Goal: Information Seeking & Learning: Check status

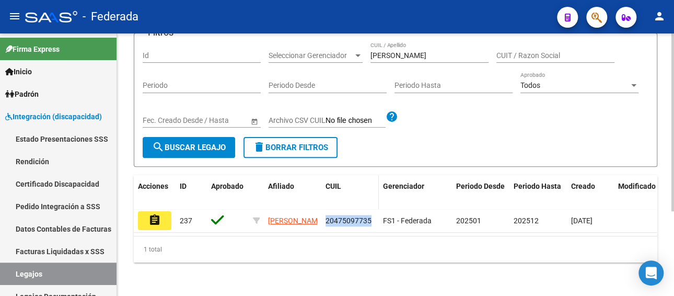
scroll to position [20, 0]
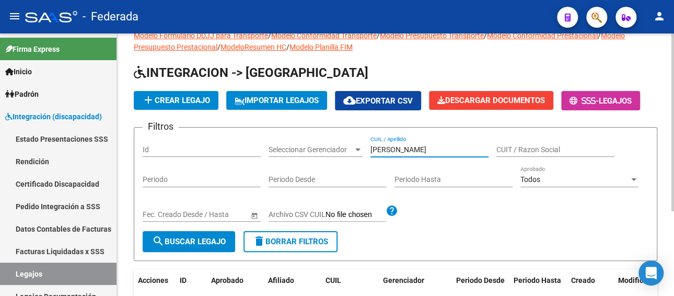
drag, startPoint x: 440, startPoint y: 149, endPoint x: 343, endPoint y: 149, distance: 96.6
click at [343, 149] on div "Filtros Id Seleccionar Gerenciador Seleccionar Gerenciador GARCÍA GIANLUCA CUIL…" at bounding box center [396, 183] width 506 height 95
paste input "FALCON GINO"
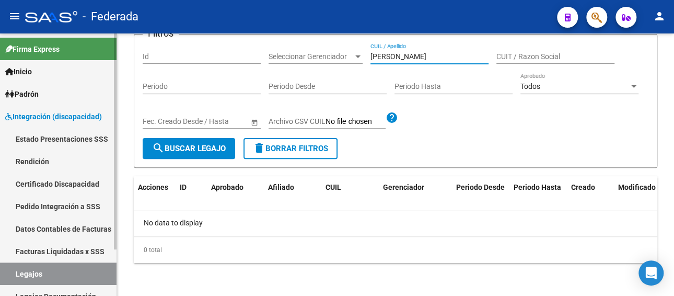
click at [55, 271] on link "Legajos" at bounding box center [58, 273] width 116 height 22
drag, startPoint x: 418, startPoint y: 52, endPoint x: 334, endPoint y: 52, distance: 84.6
click at [334, 52] on div "Filtros Id Seleccionar Gerenciador Seleccionar Gerenciador FALCON GINO CUIL / A…" at bounding box center [396, 90] width 506 height 95
paste input "text"
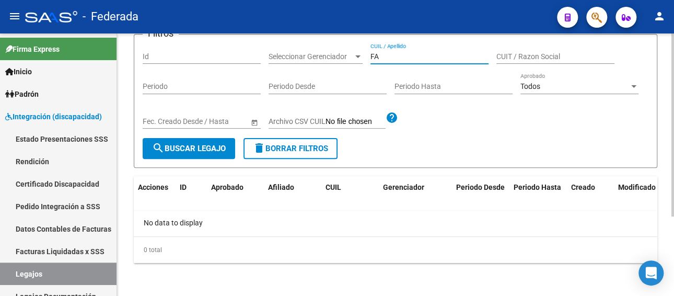
type input "F"
paste input "FALCON GINO"
type input "FALCON GINO"
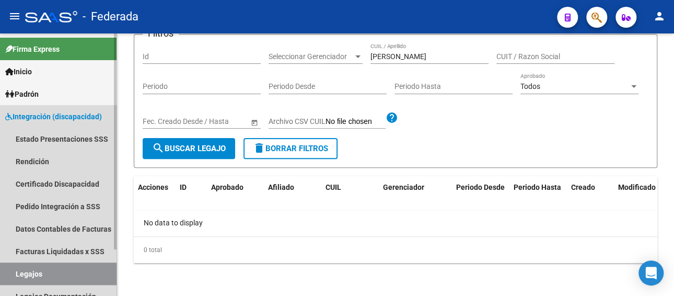
click at [78, 273] on link "Legajos" at bounding box center [58, 273] width 116 height 22
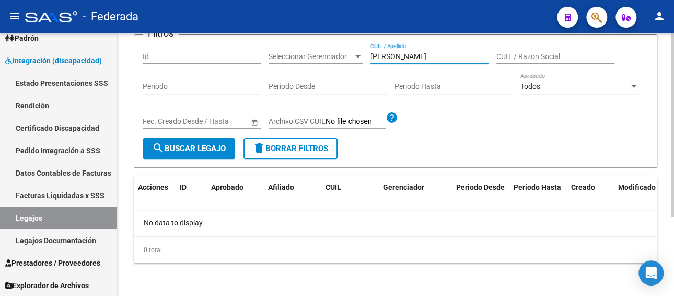
drag, startPoint x: 427, startPoint y: 53, endPoint x: 326, endPoint y: 55, distance: 100.3
click at [326, 55] on div "Filtros Id Seleccionar Gerenciador Seleccionar Gerenciador FALCON GINO CUIL / A…" at bounding box center [396, 90] width 506 height 95
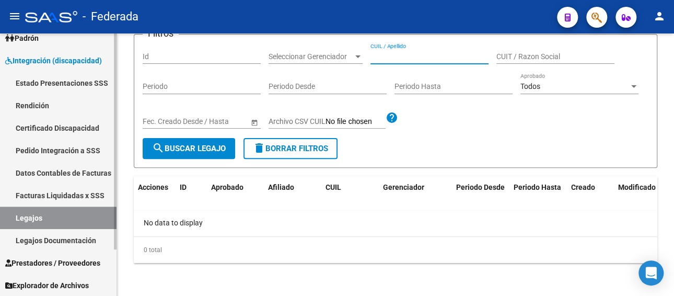
click at [78, 220] on link "Legajos" at bounding box center [58, 217] width 116 height 22
click at [97, 209] on link "Legajos" at bounding box center [58, 217] width 116 height 22
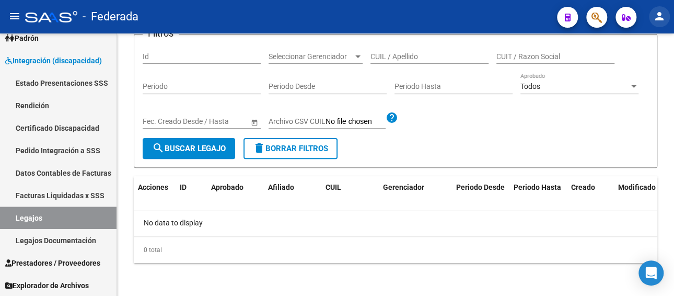
click at [661, 17] on mat-icon "person" at bounding box center [659, 16] width 13 height 13
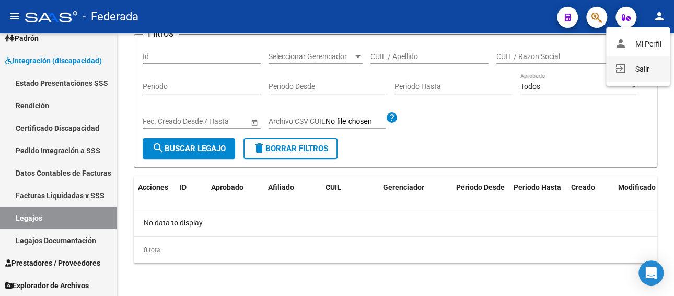
click at [629, 72] on button "exit_to_app Salir" at bounding box center [638, 68] width 64 height 25
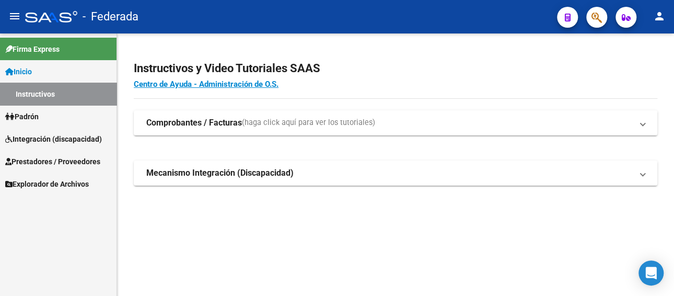
click at [36, 117] on span "Padrón" at bounding box center [21, 116] width 33 height 11
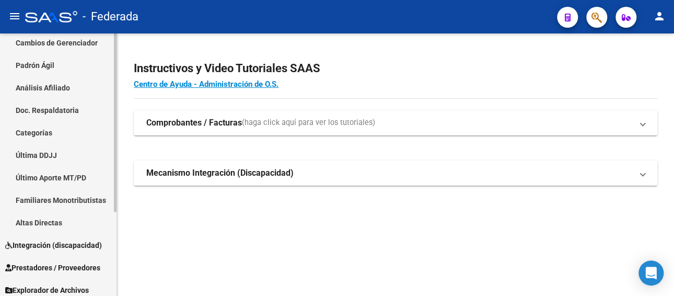
scroll to position [123, 0]
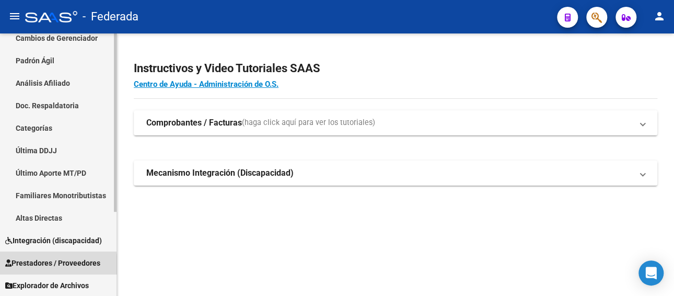
click at [30, 264] on span "Prestadores / Proveedores" at bounding box center [52, 262] width 95 height 11
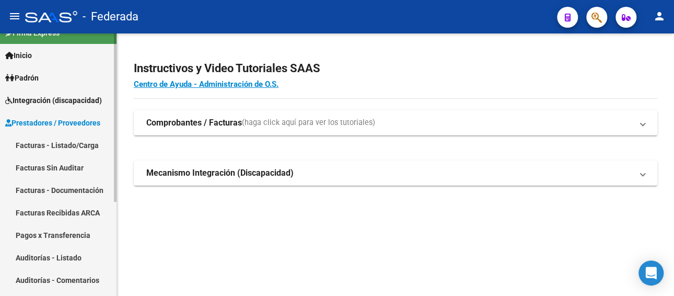
scroll to position [0, 0]
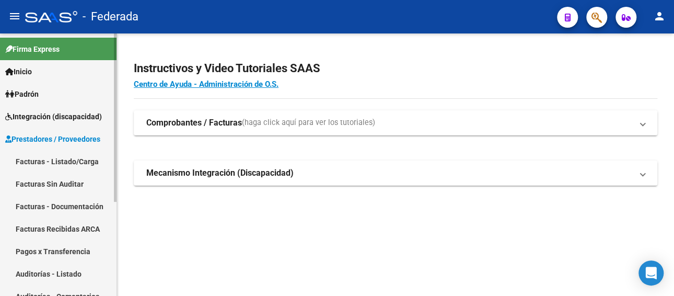
click at [39, 111] on span "Integración (discapacidad)" at bounding box center [53, 116] width 97 height 11
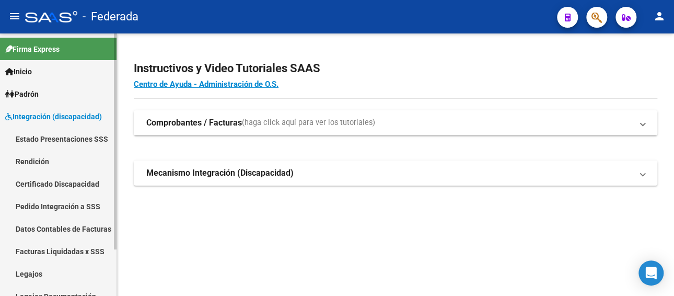
click at [36, 276] on link "Legajos" at bounding box center [58, 273] width 116 height 22
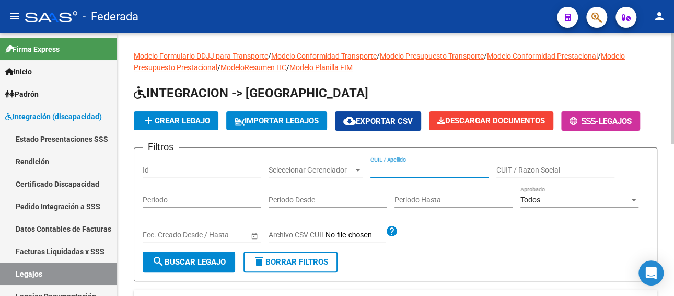
click at [395, 170] on input "CUIL / Apellido" at bounding box center [429, 170] width 118 height 9
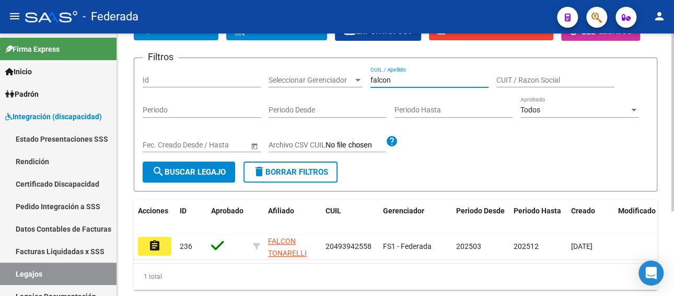
scroll to position [104, 0]
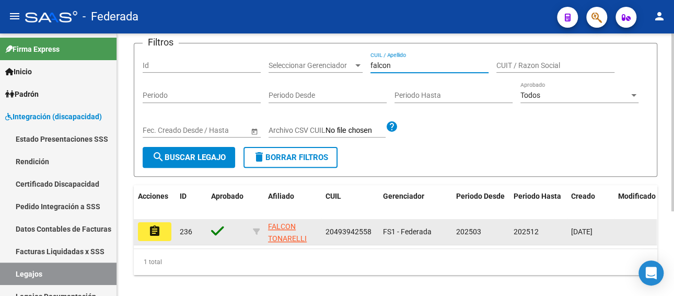
type input "falcon"
drag, startPoint x: 370, startPoint y: 233, endPoint x: 320, endPoint y: 231, distance: 49.6
click at [320, 231] on div "assignment 236 FALCON TONARELLI [PERSON_NAME] 20493942558 FS1 - Federada 202503…" at bounding box center [489, 232] width 710 height 26
copy div "20493942558"
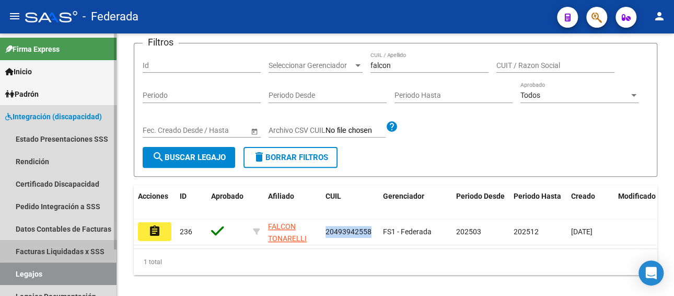
click at [75, 250] on link "Facturas Liquidadas x SSS" at bounding box center [58, 251] width 116 height 22
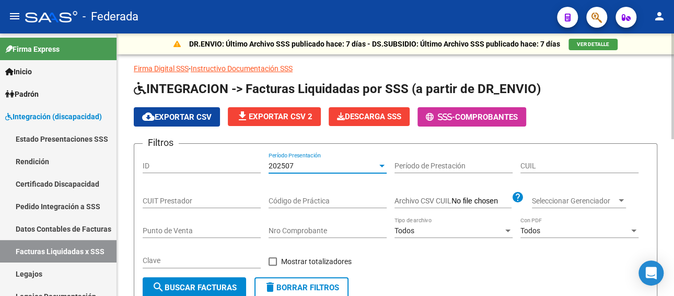
click at [329, 165] on div "202507" at bounding box center [322, 165] width 109 height 9
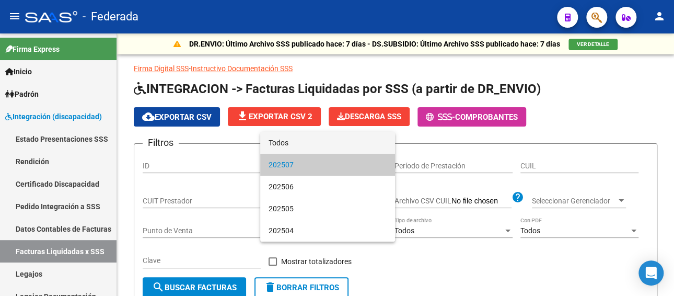
click at [318, 142] on span "Todos" at bounding box center [327, 143] width 118 height 22
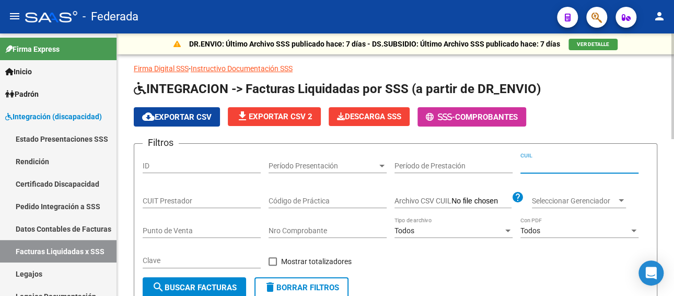
click at [521, 164] on input "CUIL" at bounding box center [579, 165] width 118 height 9
paste input "20-49394255-8"
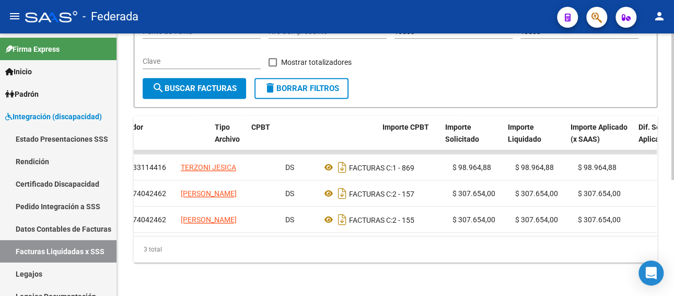
scroll to position [0, 293]
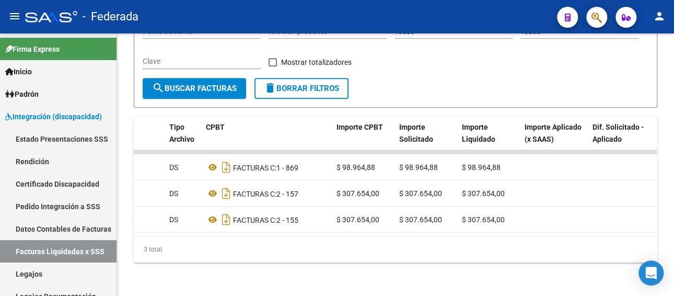
type input "20-49394255-8"
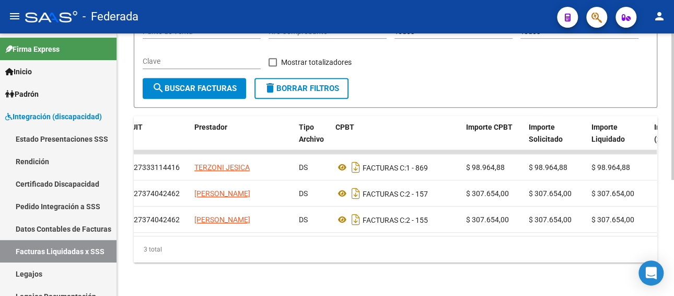
scroll to position [0, 149]
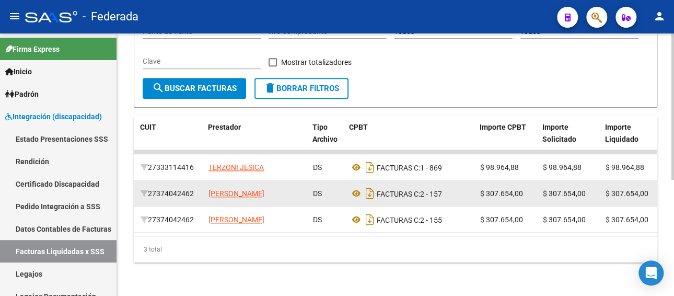
drag, startPoint x: 196, startPoint y: 186, endPoint x: 153, endPoint y: 188, distance: 43.9
click at [153, 188] on div "27374042462" at bounding box center [171, 194] width 60 height 12
copy div "27374042462"
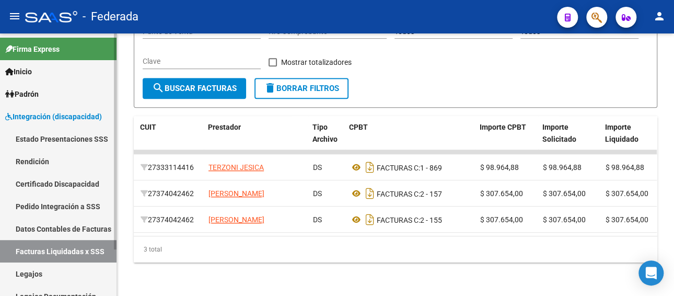
click at [33, 268] on link "Legajos" at bounding box center [58, 273] width 116 height 22
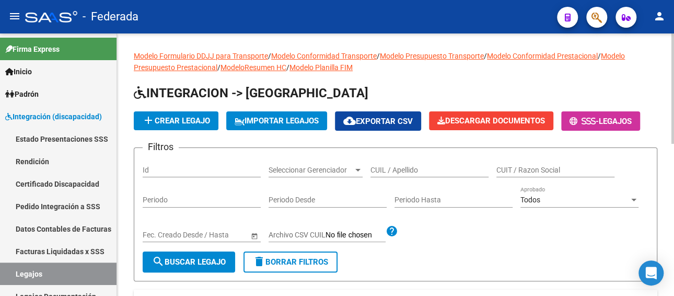
click at [436, 169] on input "CUIL / Apellido" at bounding box center [429, 170] width 118 height 9
paste input "[PERSON_NAME]"
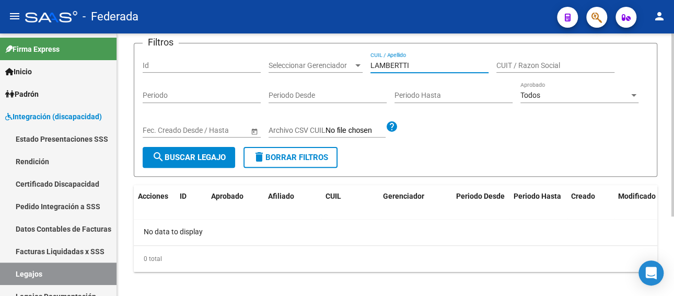
scroll to position [52, 0]
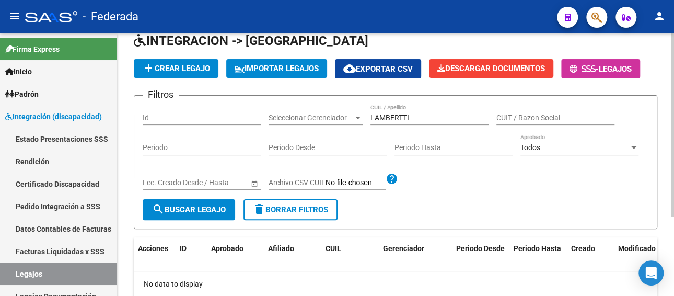
drag, startPoint x: 427, startPoint y: 108, endPoint x: 369, endPoint y: 111, distance: 57.5
click at [370, 111] on div "LAMBERTTI CUIL / Apellido" at bounding box center [429, 114] width 118 height 21
drag, startPoint x: 413, startPoint y: 113, endPoint x: 370, endPoint y: 114, distance: 42.3
click at [370, 114] on input "LAMBERTTI" at bounding box center [429, 117] width 118 height 9
paste input "THIAGO"
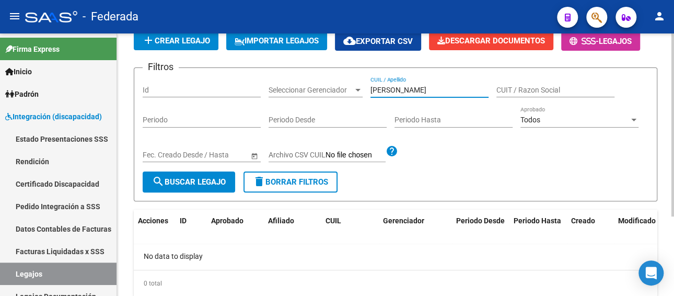
scroll to position [104, 0]
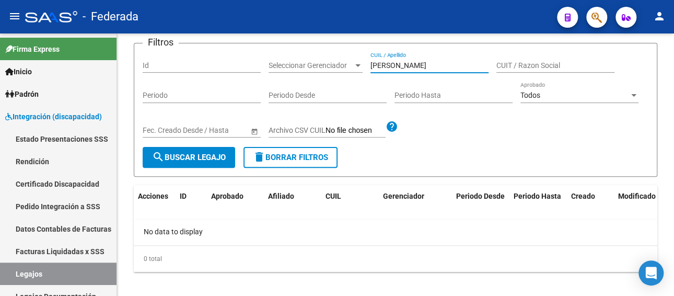
type input "[PERSON_NAME]"
